Goal: Find specific page/section: Locate a particular part of the current website

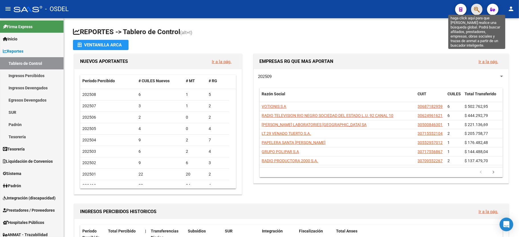
click at [475, 7] on icon "button" at bounding box center [477, 9] width 6 height 7
click at [473, 8] on button "button" at bounding box center [476, 9] width 11 height 11
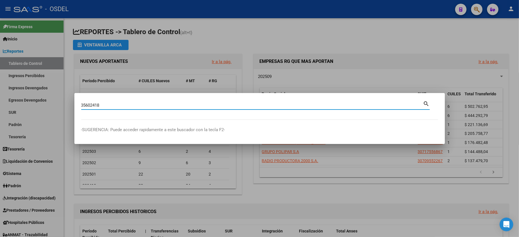
type input "35602418"
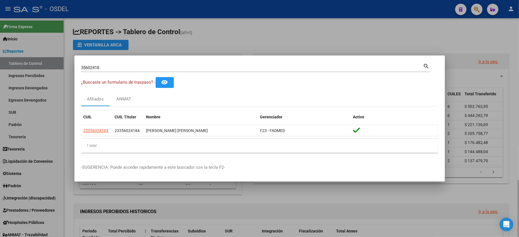
drag, startPoint x: 322, startPoint y: 196, endPoint x: 323, endPoint y: 200, distance: 3.5
click at [323, 200] on div at bounding box center [259, 118] width 519 height 237
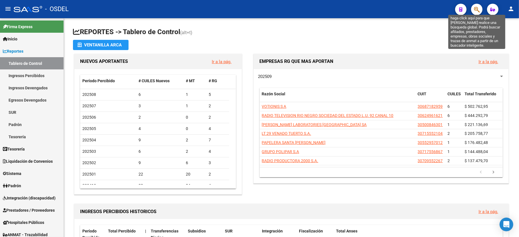
click at [479, 7] on icon "button" at bounding box center [477, 9] width 6 height 7
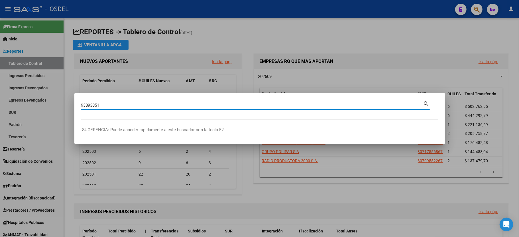
type input "93893851"
